Goal: Task Accomplishment & Management: Manage account settings

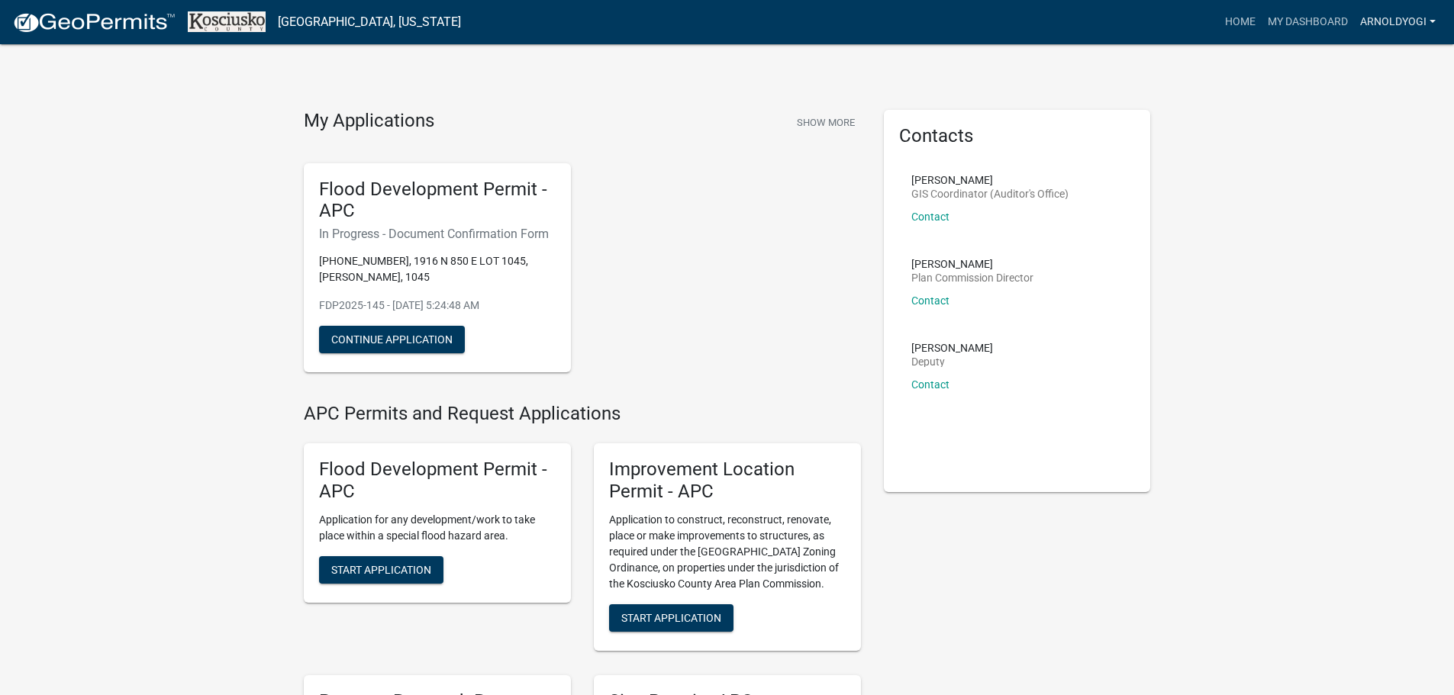
click at [1431, 21] on link "Arnoldyogi" at bounding box center [1398, 22] width 88 height 29
click at [1397, 63] on link "Account" at bounding box center [1381, 62] width 122 height 37
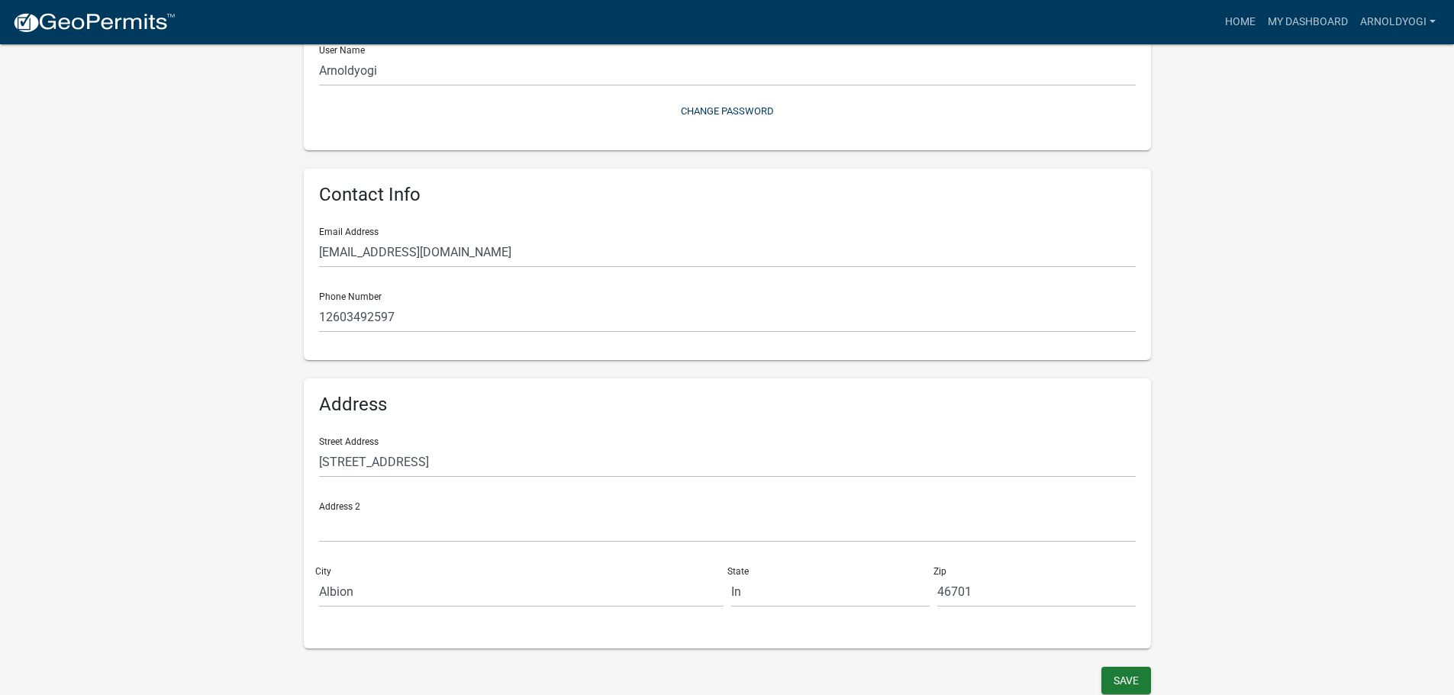
scroll to position [194, 0]
click at [1126, 682] on button "Save" at bounding box center [1127, 677] width 50 height 27
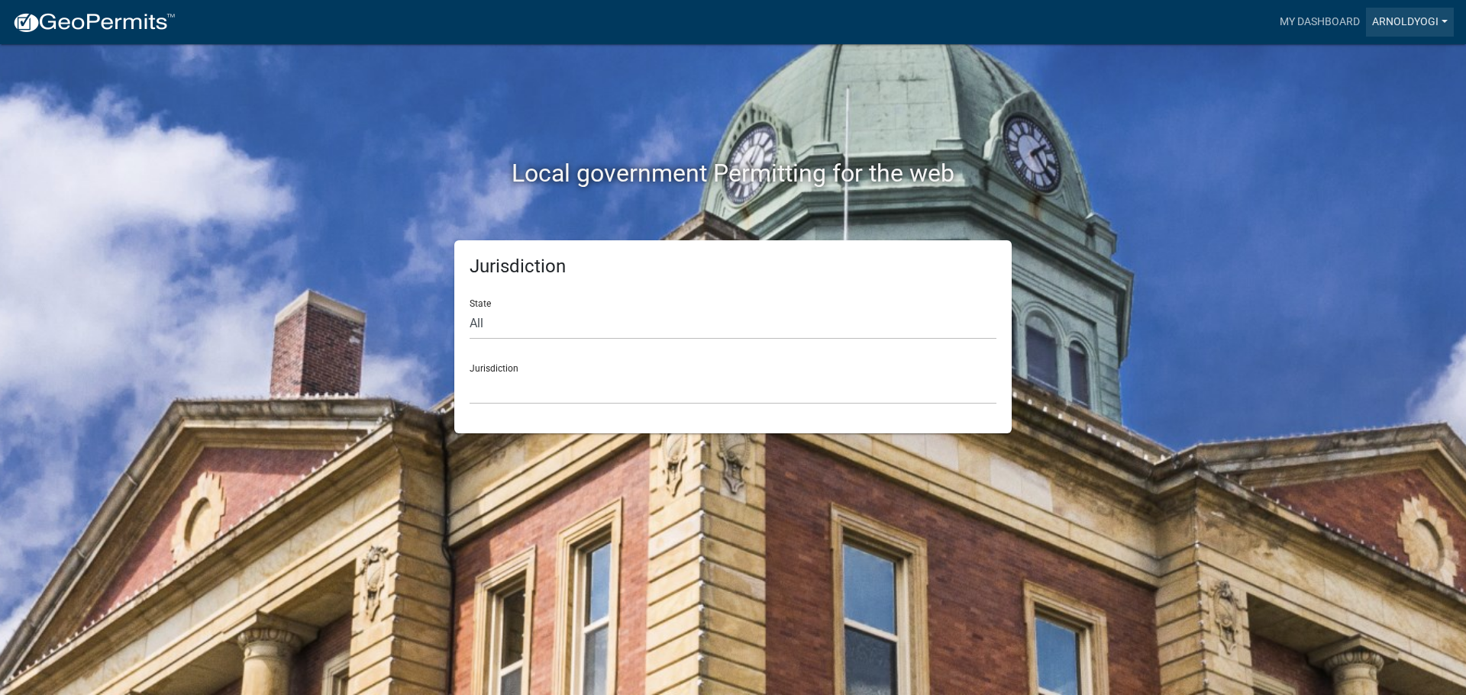
click at [1398, 22] on link "Arnoldyogi" at bounding box center [1410, 22] width 88 height 29
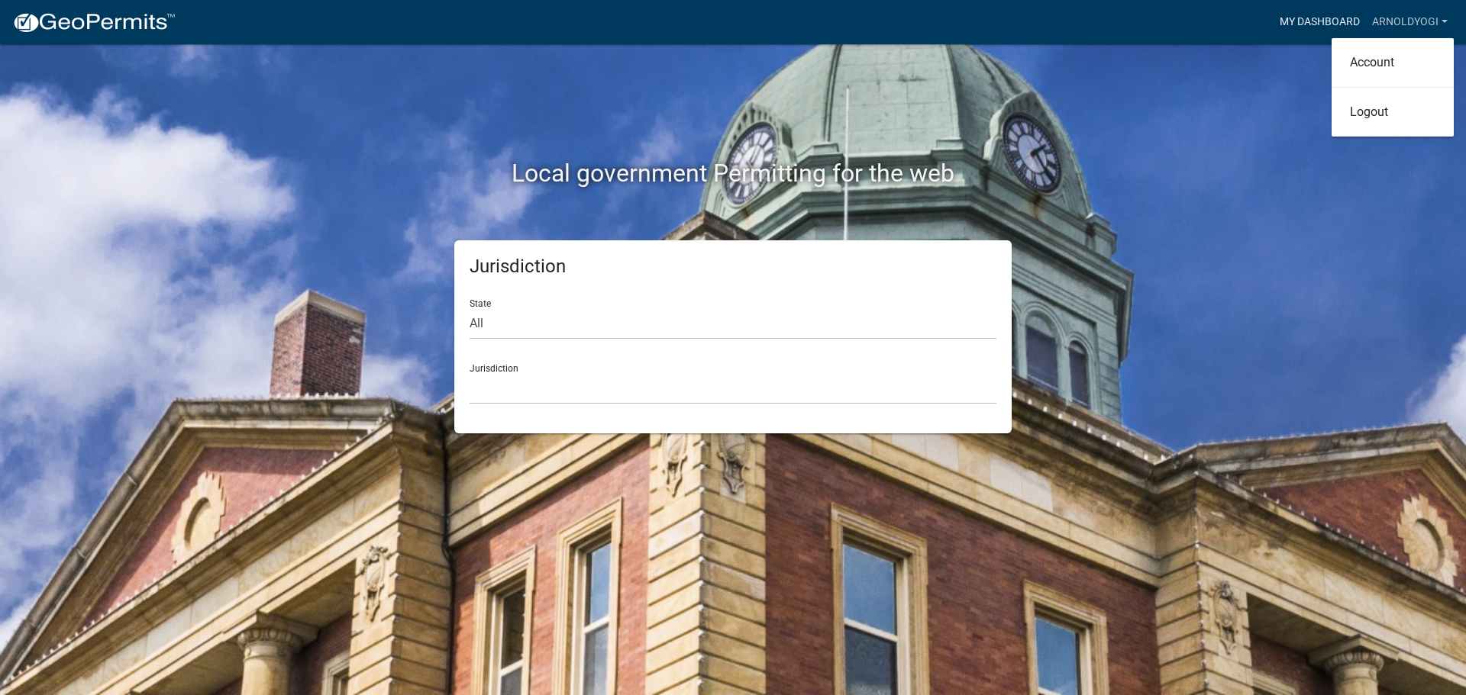
click at [1327, 18] on link "My Dashboard" at bounding box center [1319, 22] width 92 height 29
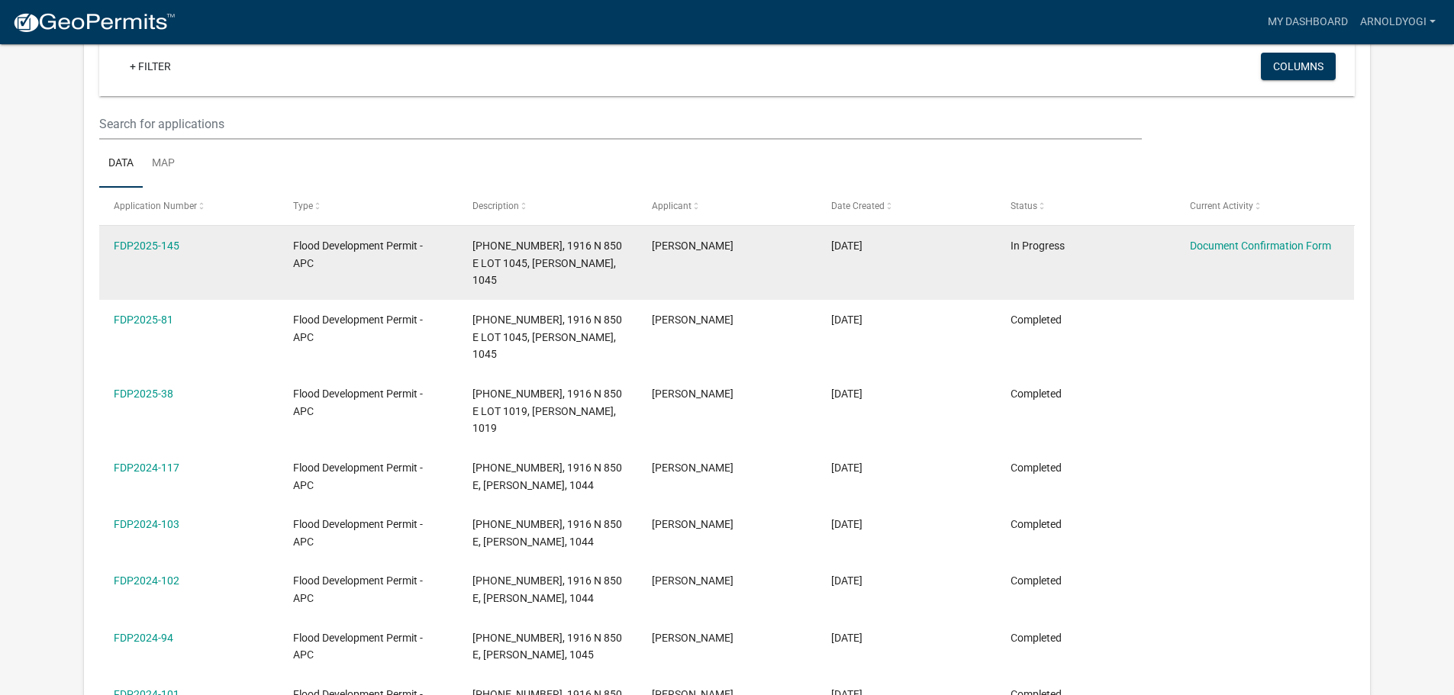
scroll to position [126, 0]
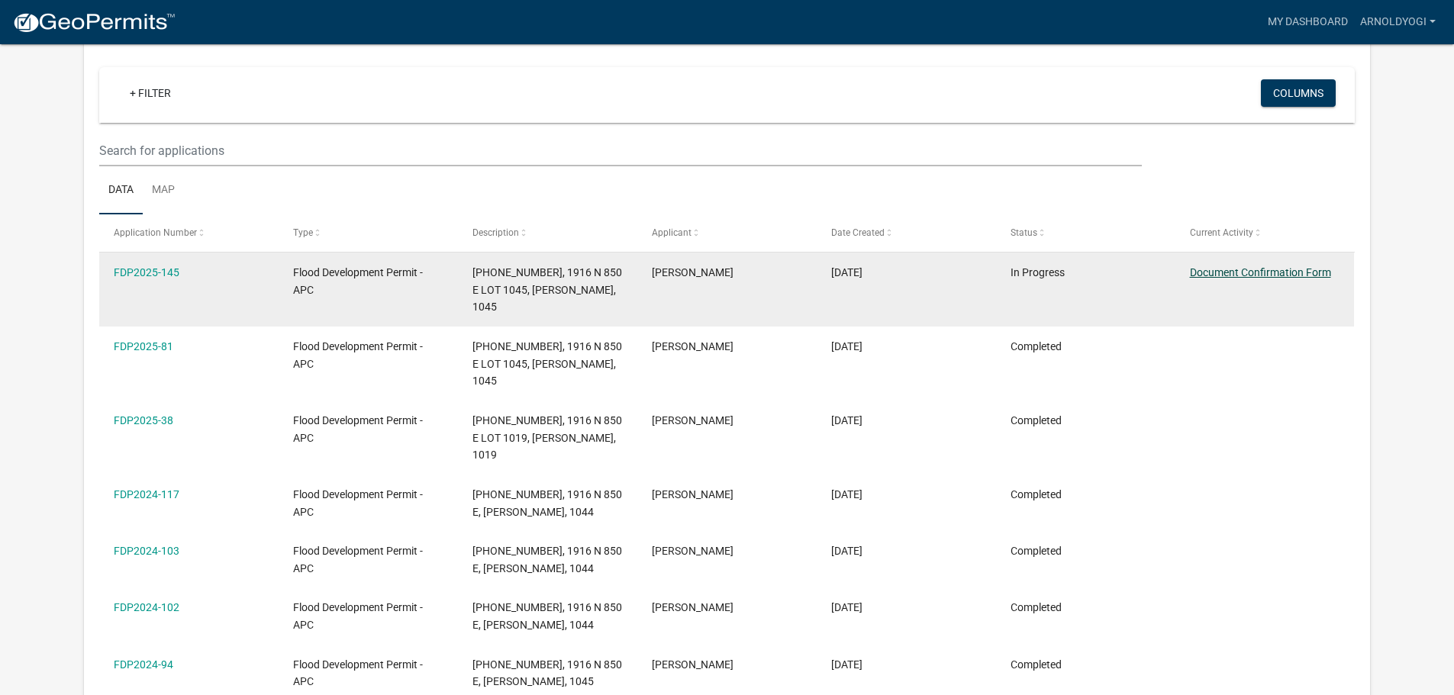
click at [1246, 273] on link "Document Confirmation Form" at bounding box center [1260, 272] width 141 height 12
